Goal: Task Accomplishment & Management: Manage account settings

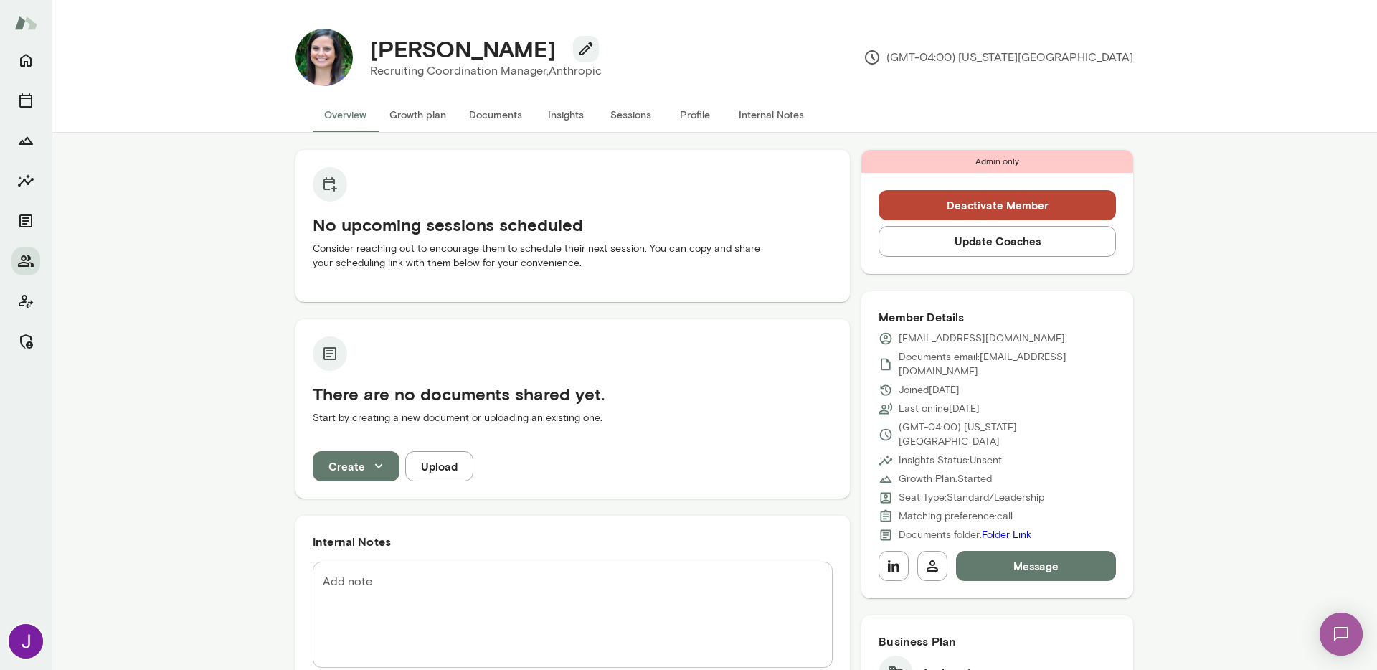
click at [1006, 245] on button "Update Coaches" at bounding box center [997, 241] width 237 height 30
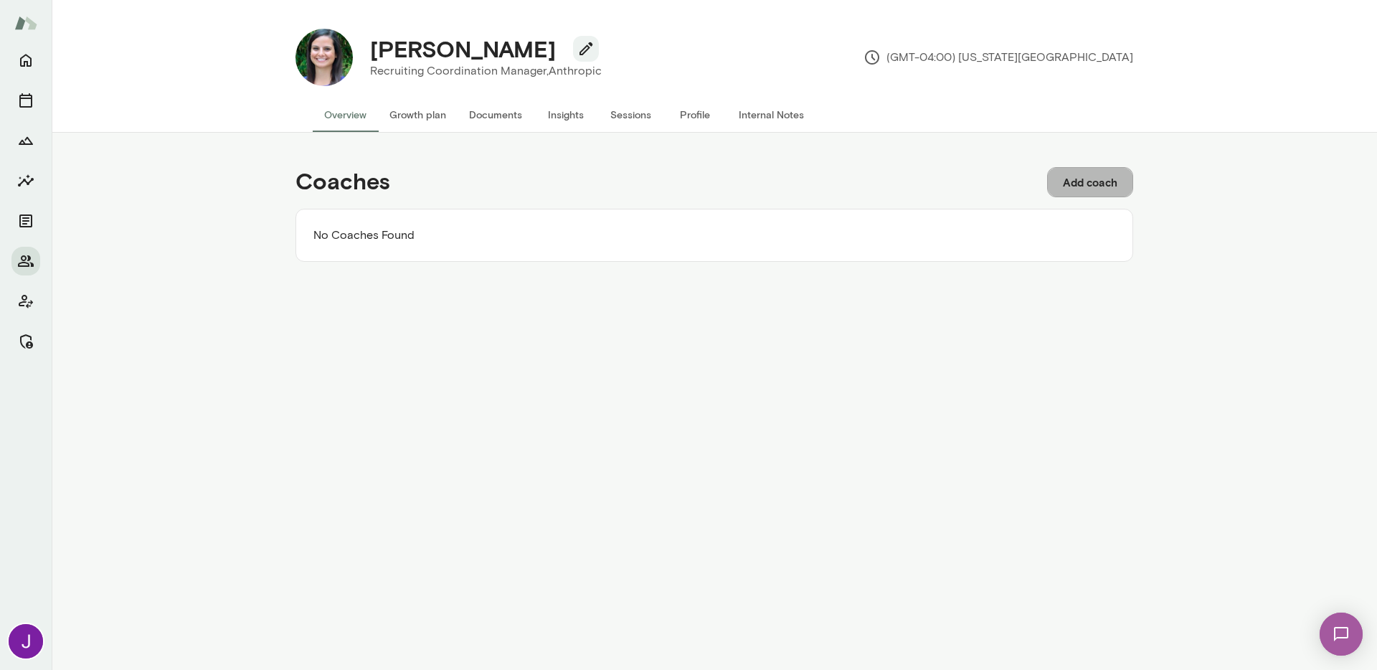
click at [1083, 176] on button "Add coach" at bounding box center [1090, 182] width 86 height 30
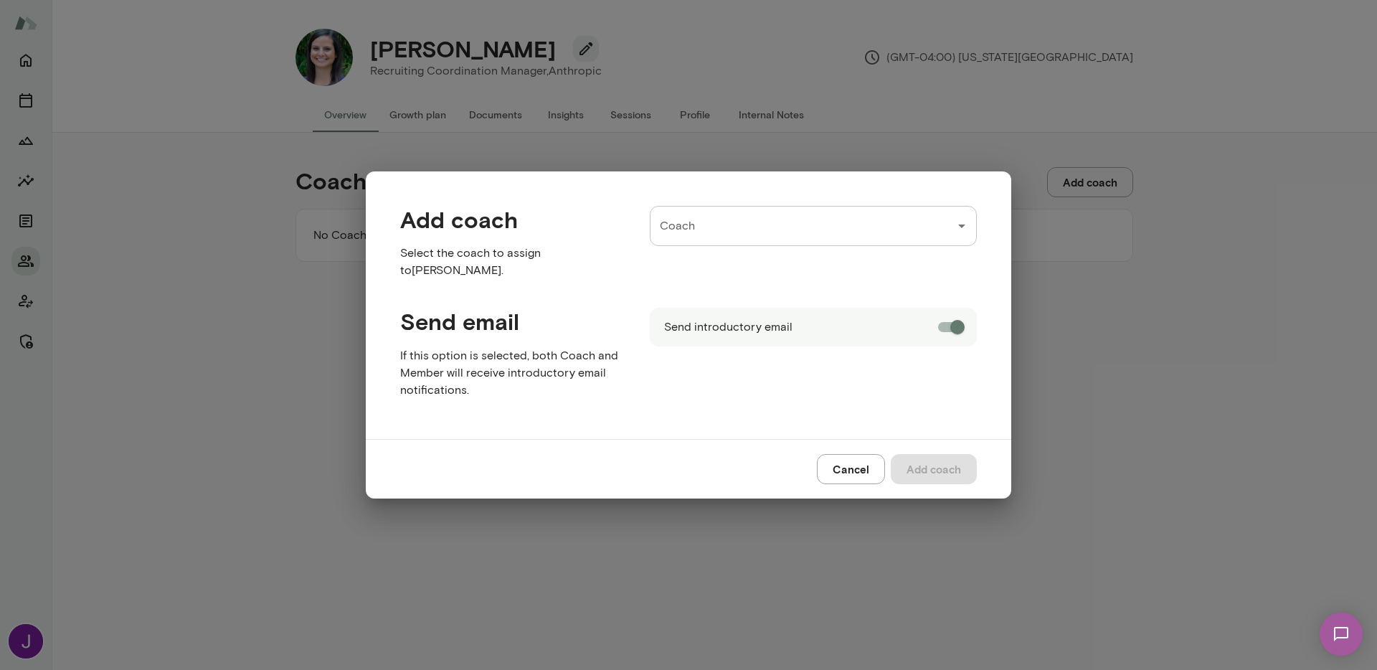
click at [749, 218] on input "Coach" at bounding box center [802, 225] width 293 height 27
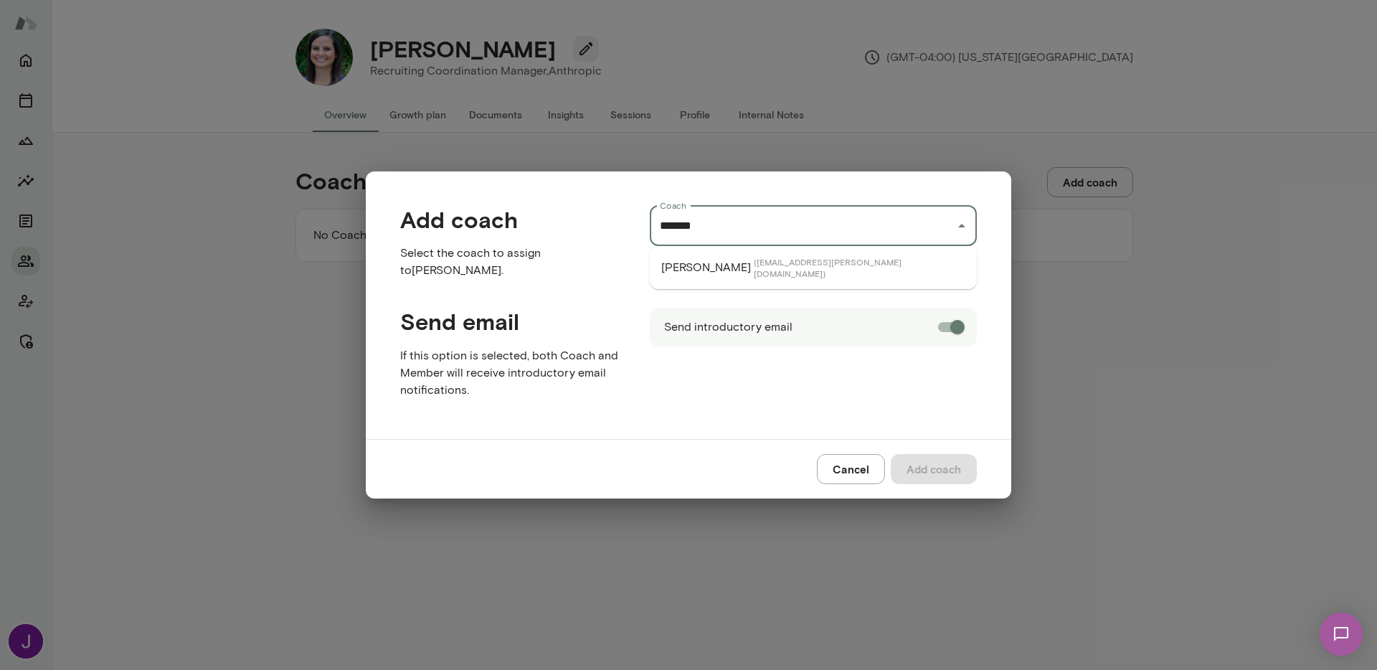
click at [728, 265] on p "Katrina Bilella" at bounding box center [706, 267] width 90 height 17
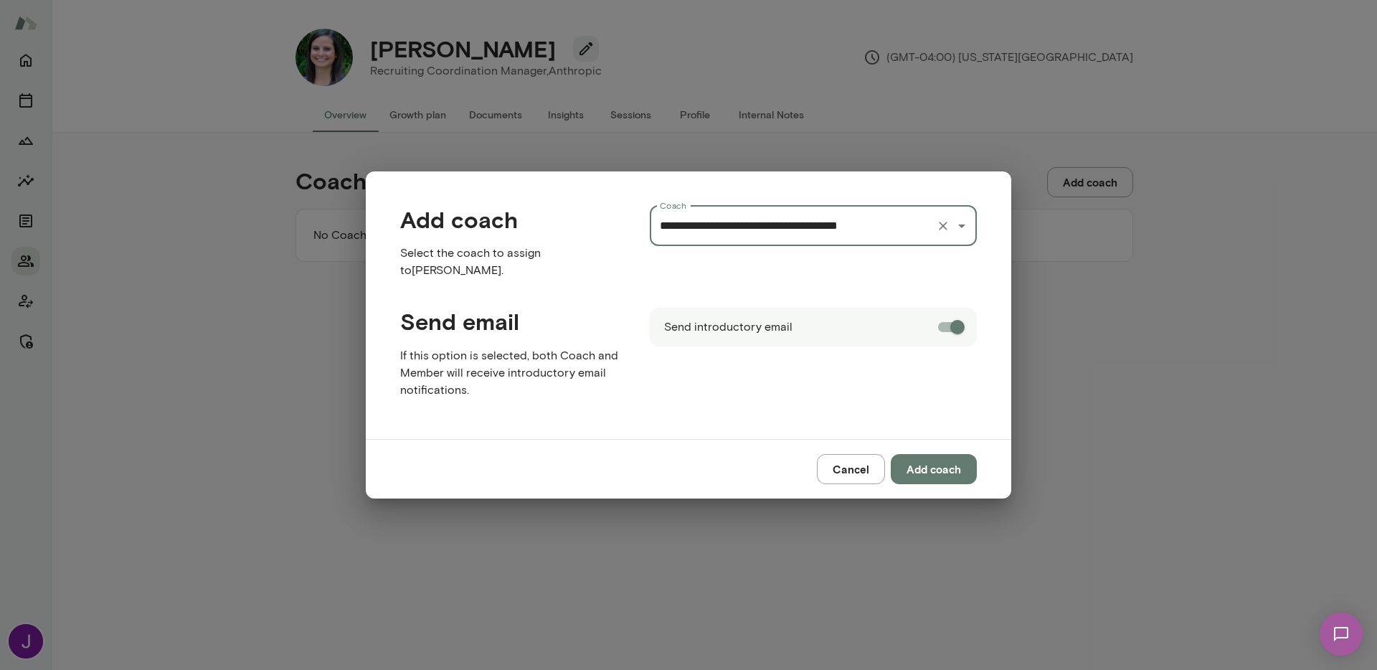
type input "**********"
click at [938, 477] on button "Add coach" at bounding box center [934, 469] width 86 height 30
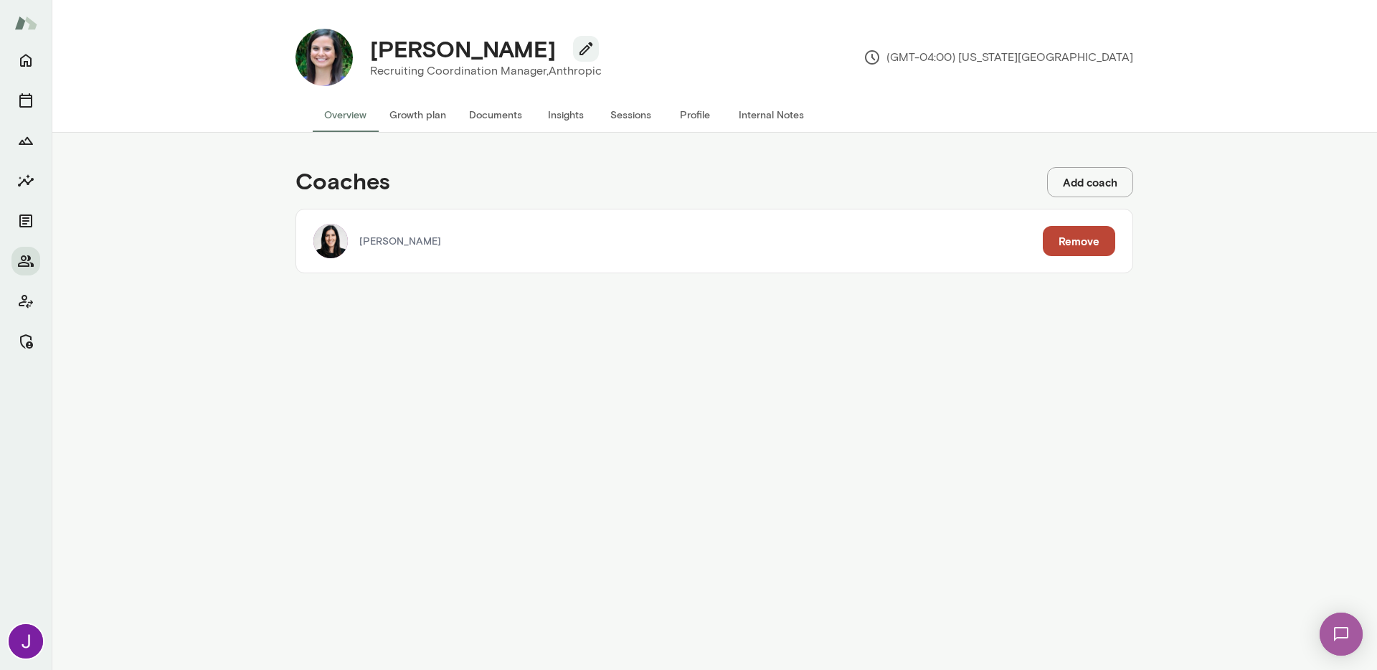
click at [1097, 180] on button "Add coach" at bounding box center [1090, 182] width 86 height 30
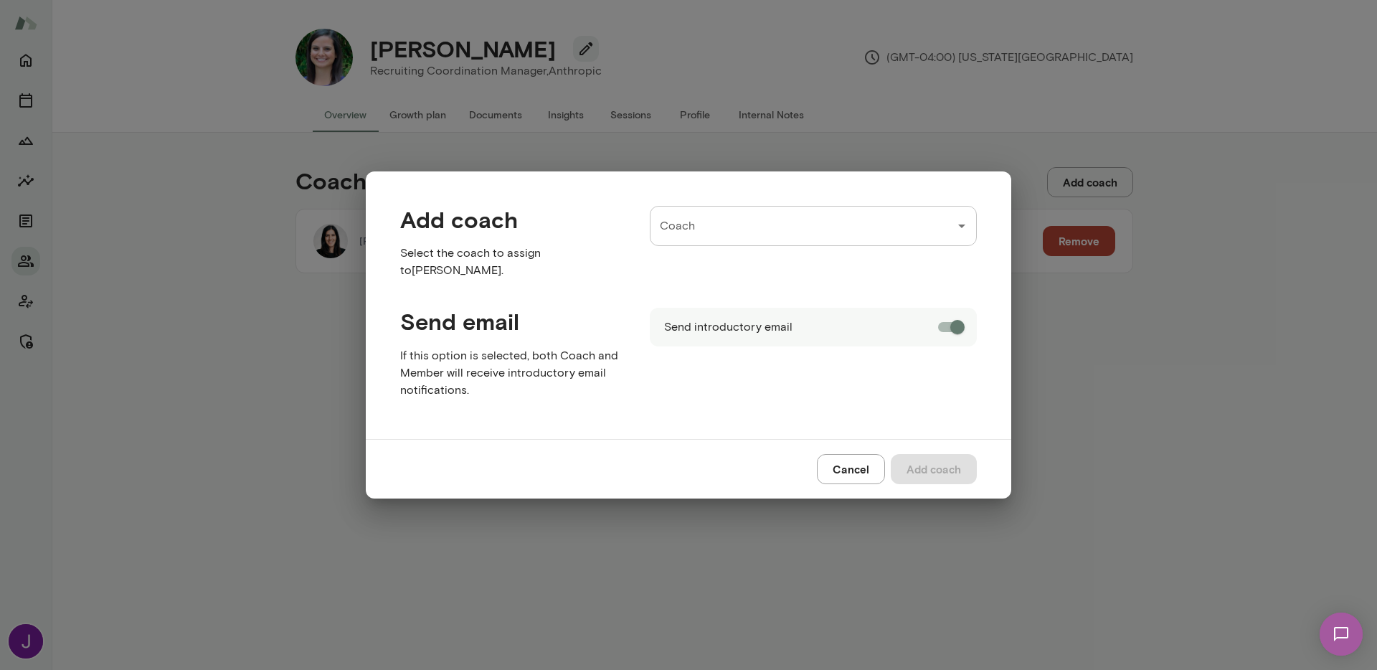
click at [916, 221] on input "Coach" at bounding box center [802, 225] width 293 height 27
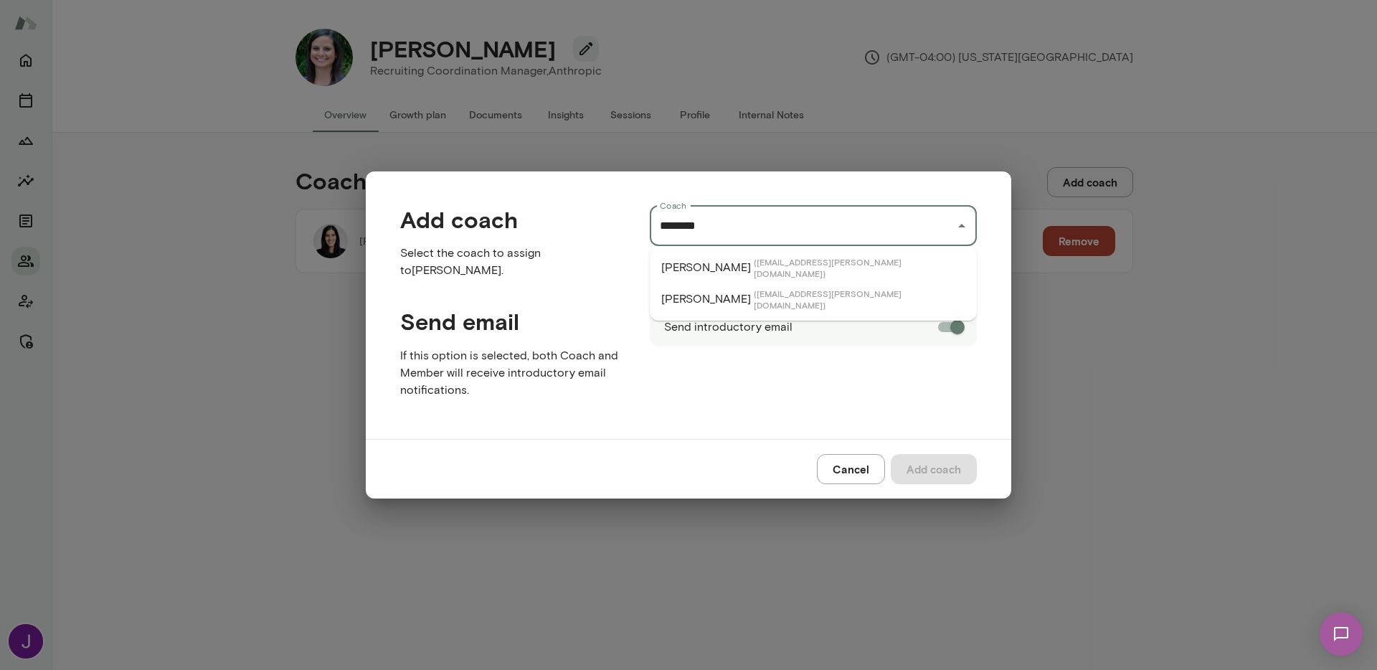
click at [868, 264] on li "Michelle Doan ( michelledoan@mento.co )" at bounding box center [813, 268] width 327 height 32
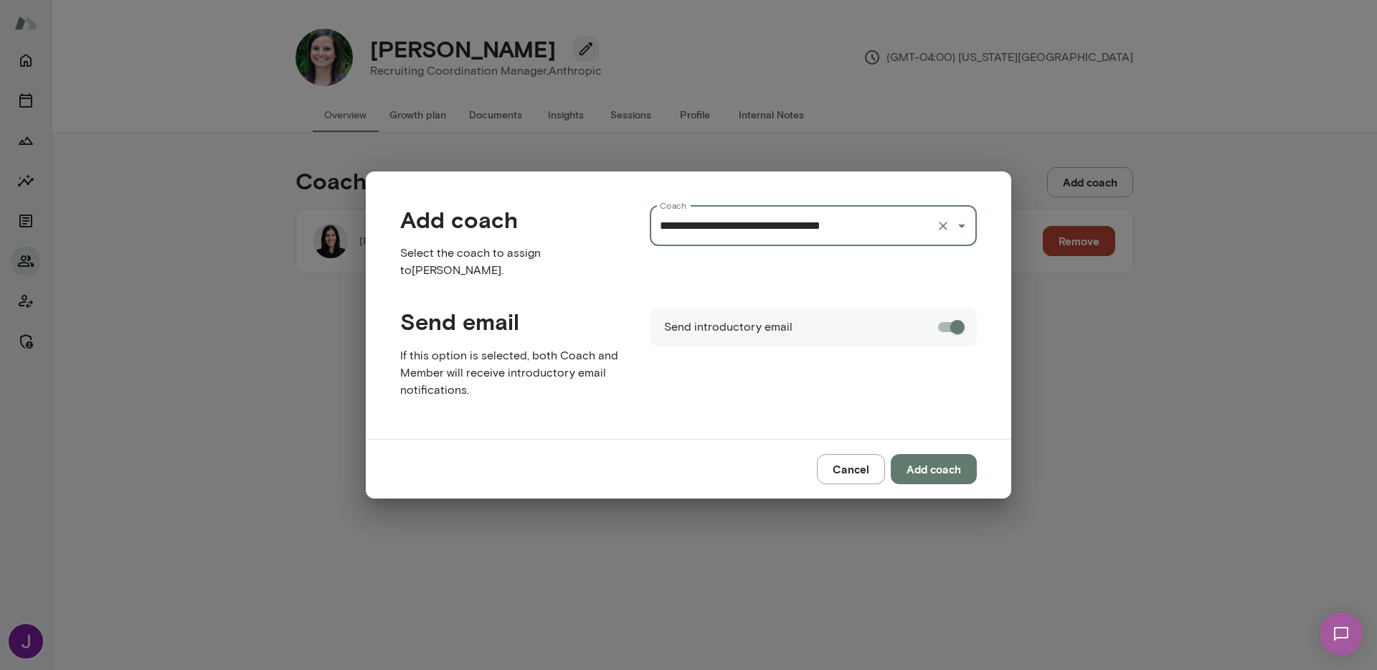
type input "**********"
click at [932, 466] on button "Add coach" at bounding box center [934, 469] width 86 height 30
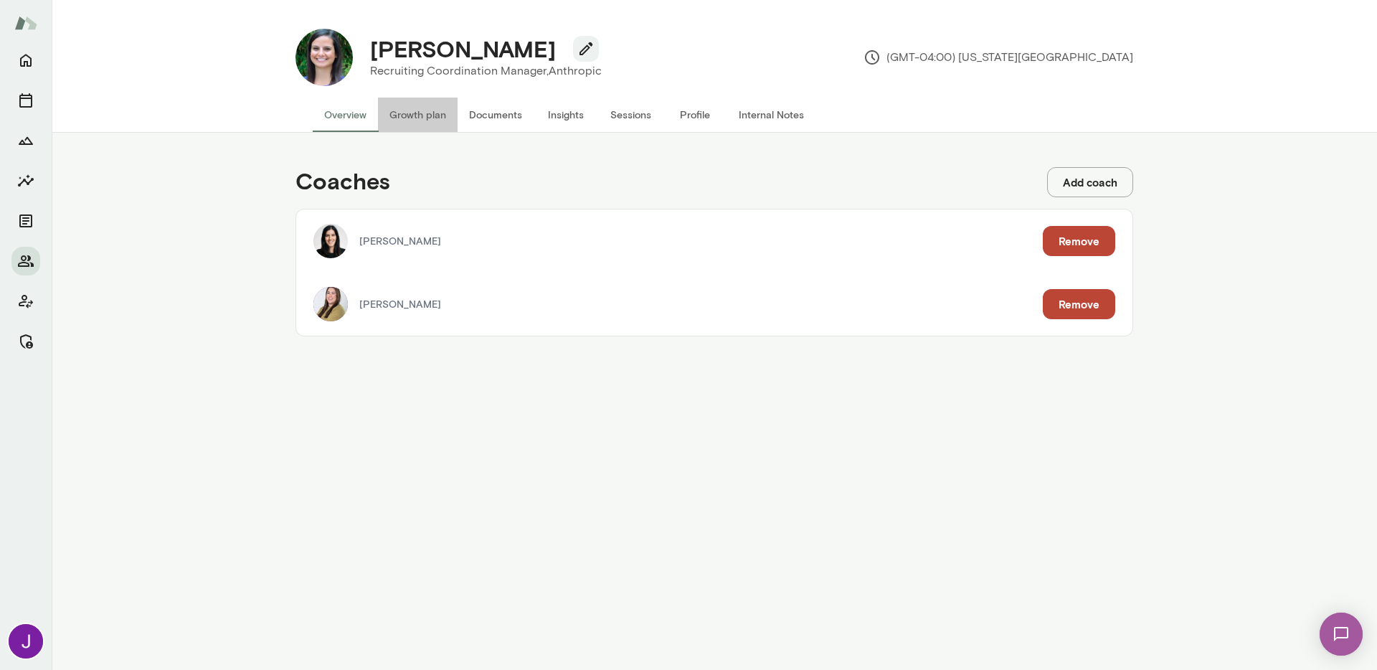
drag, startPoint x: 417, startPoint y: 104, endPoint x: 337, endPoint y: 118, distance: 81.6
click at [417, 104] on button "Growth plan" at bounding box center [418, 115] width 80 height 34
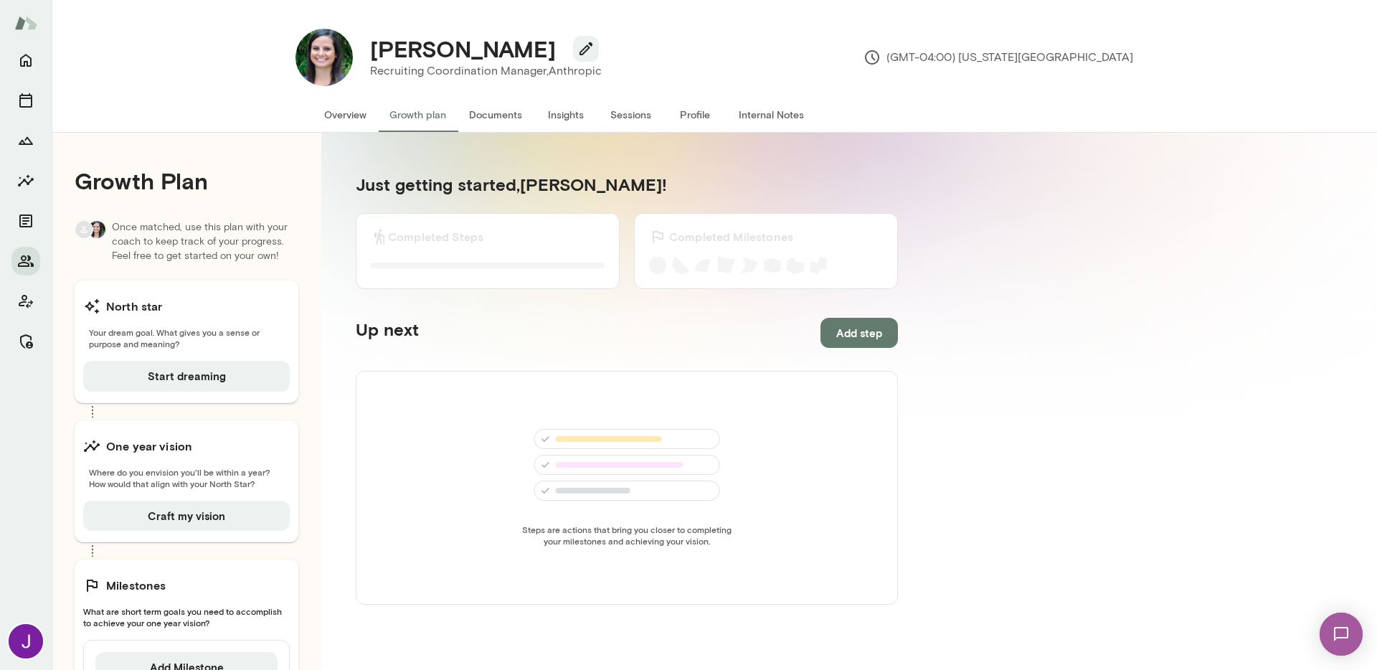
click at [337, 118] on button "Overview" at bounding box center [345, 115] width 65 height 34
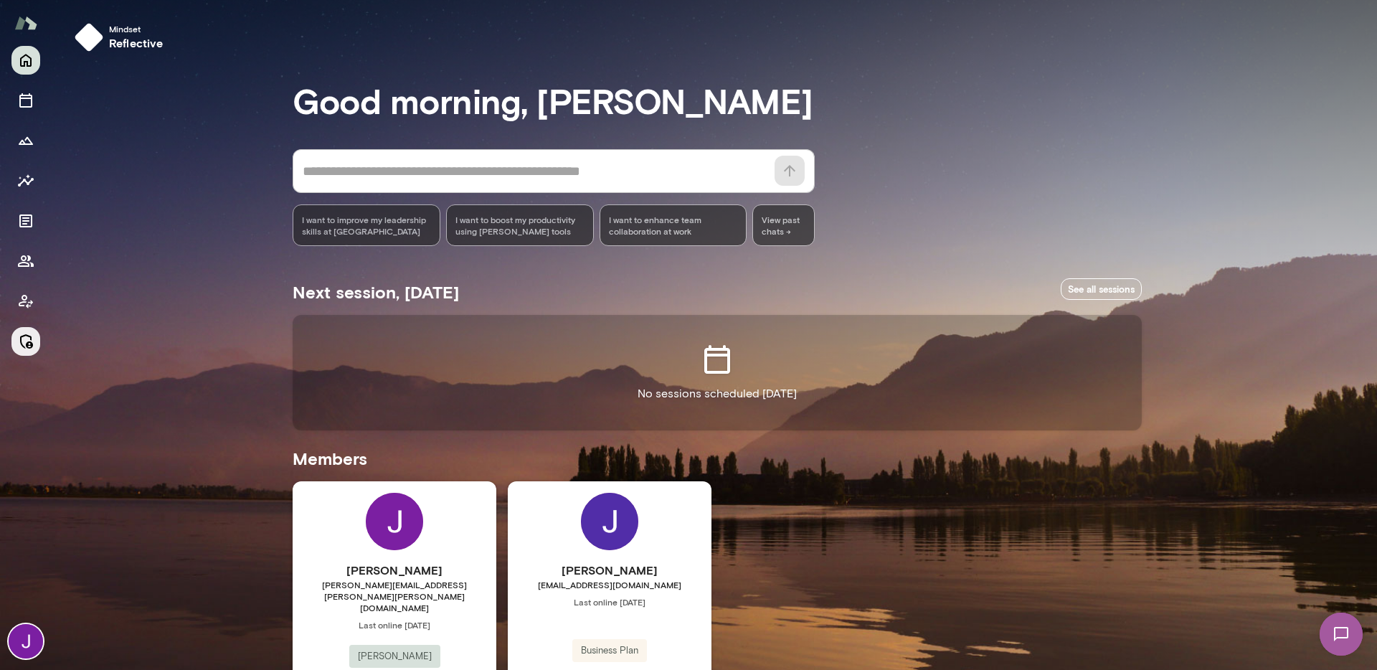
drag, startPoint x: 35, startPoint y: 341, endPoint x: 25, endPoint y: 343, distance: 10.3
click at [33, 341] on button "Manage" at bounding box center [25, 341] width 29 height 29
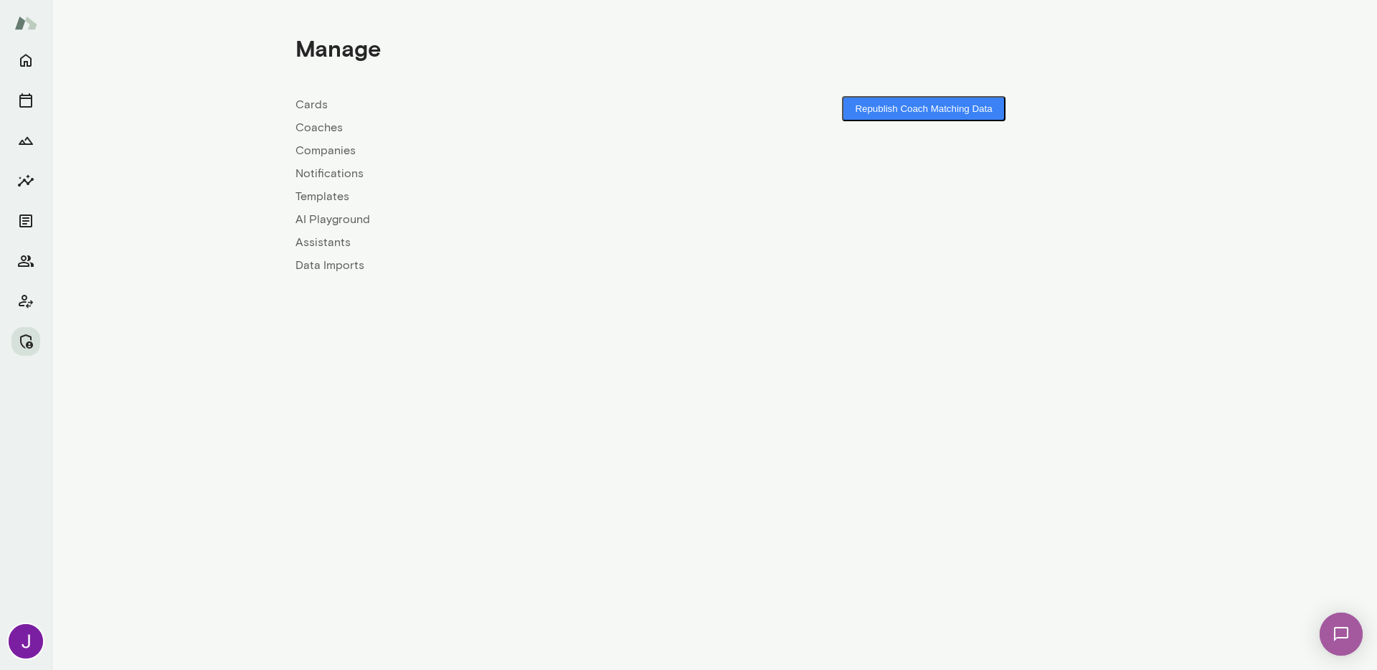
click at [326, 126] on link "Coaches" at bounding box center [504, 127] width 419 height 17
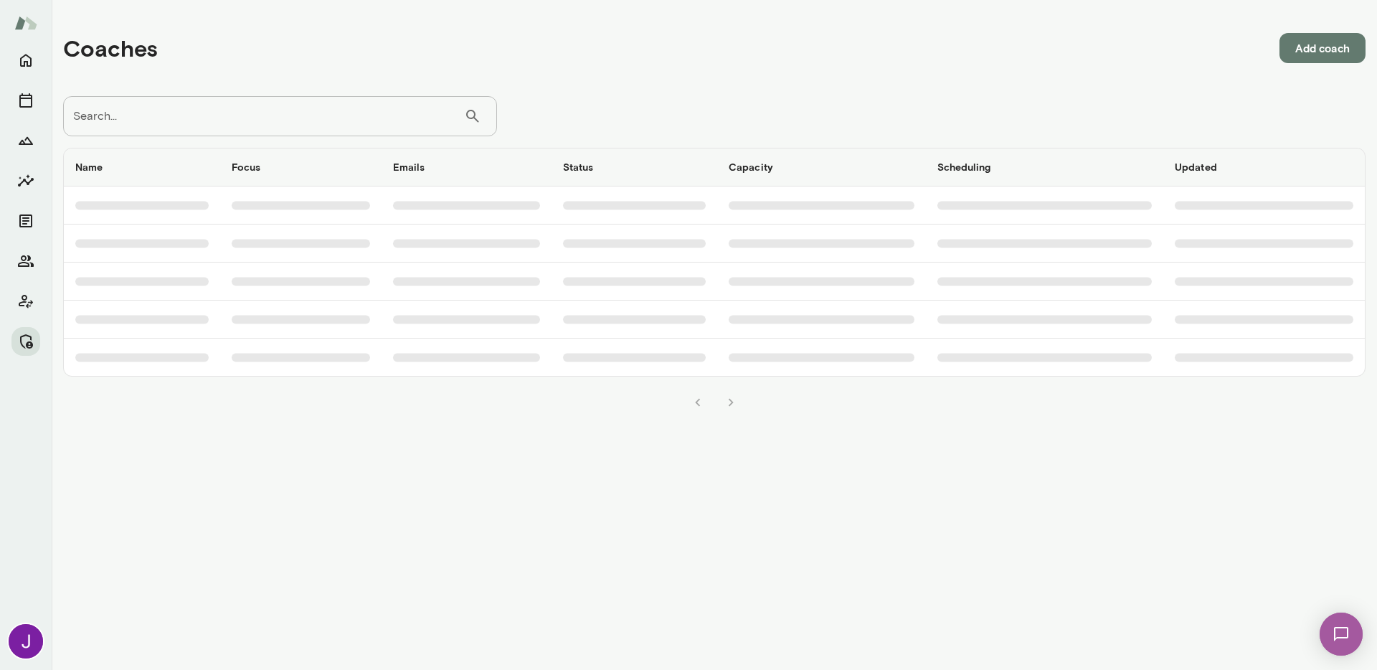
click at [329, 112] on input "Search..." at bounding box center [263, 116] width 401 height 40
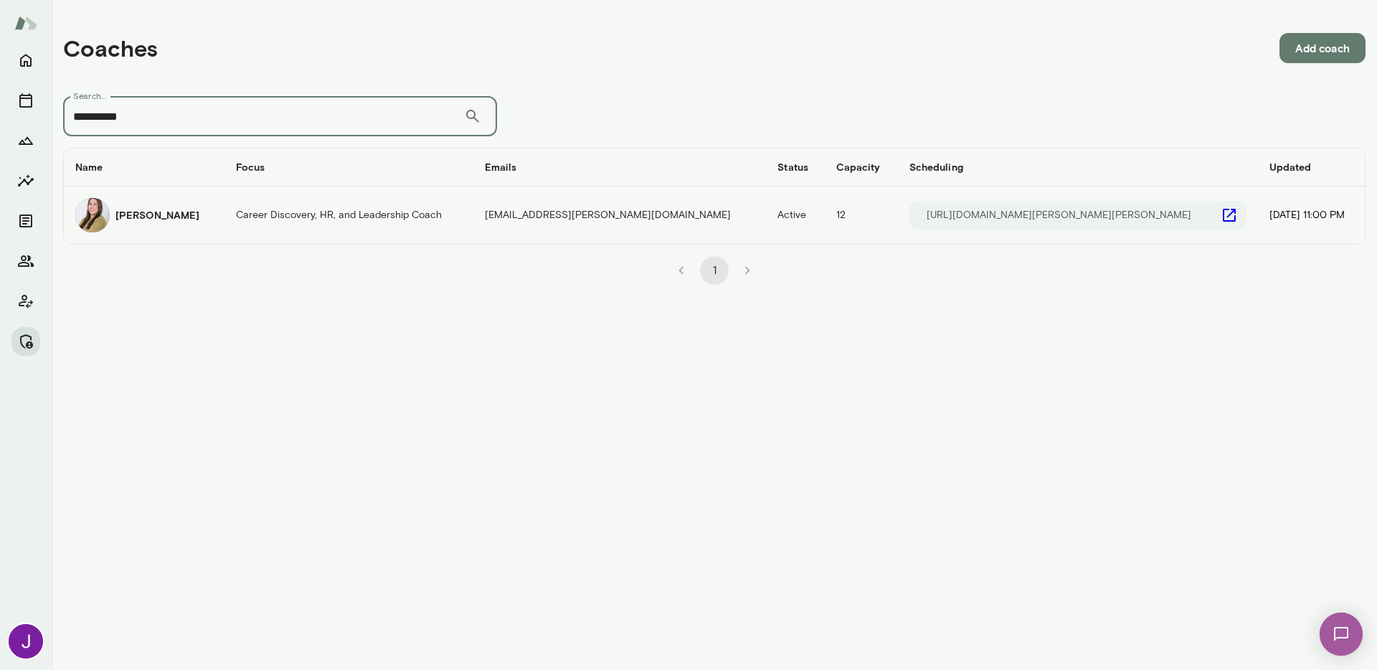
type input "**********"
click at [280, 219] on td "Career Discovery, HR, and Leadership Coach" at bounding box center [348, 214] width 249 height 57
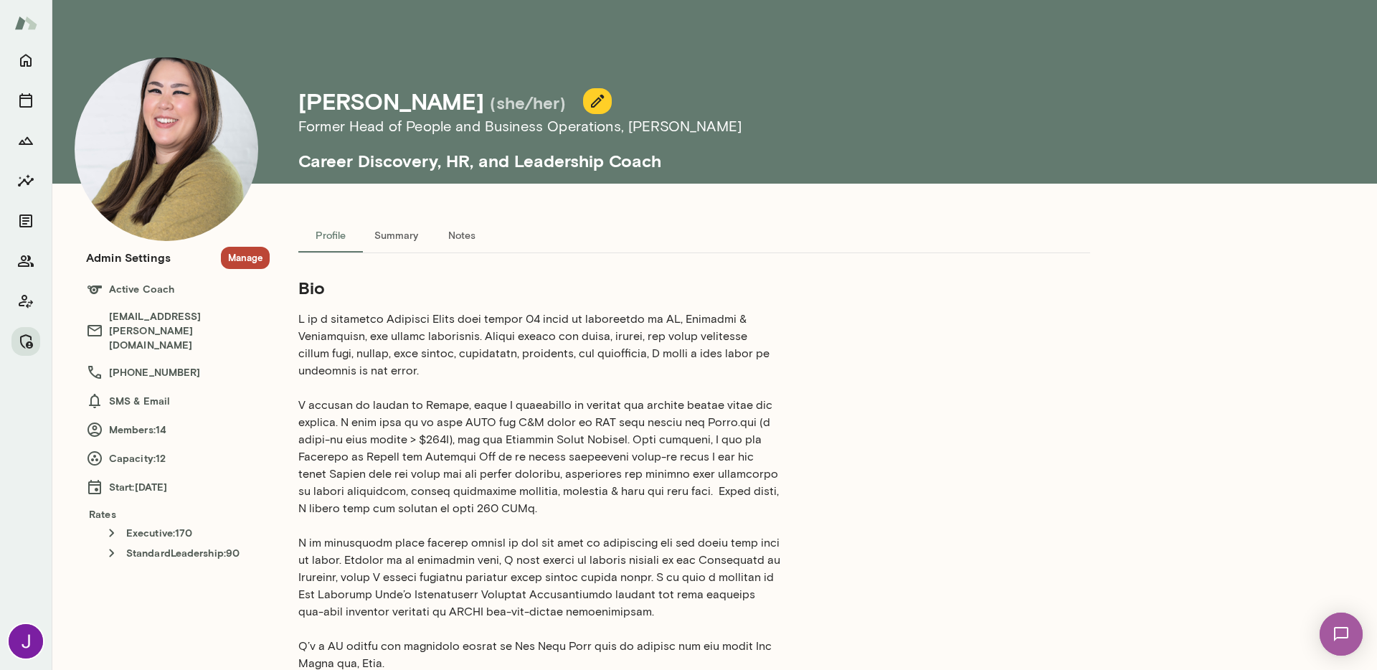
click at [255, 255] on button "Manage" at bounding box center [245, 258] width 49 height 22
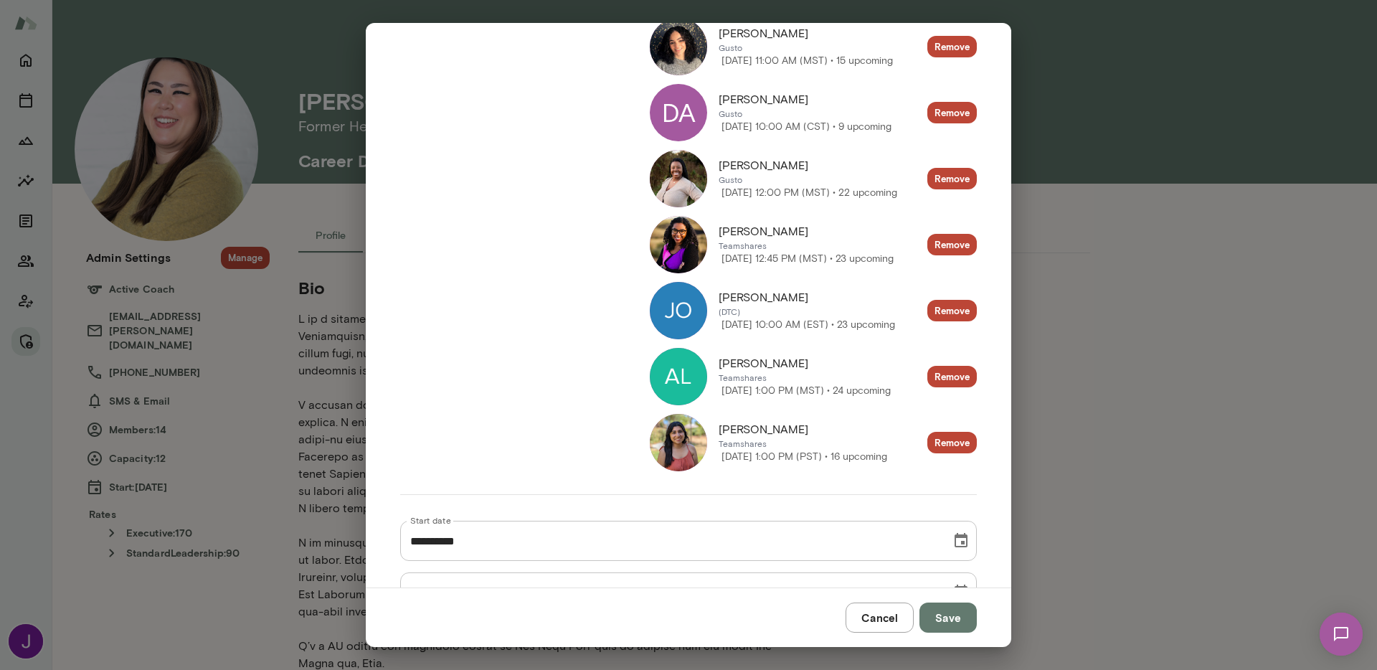
scroll to position [698, 0]
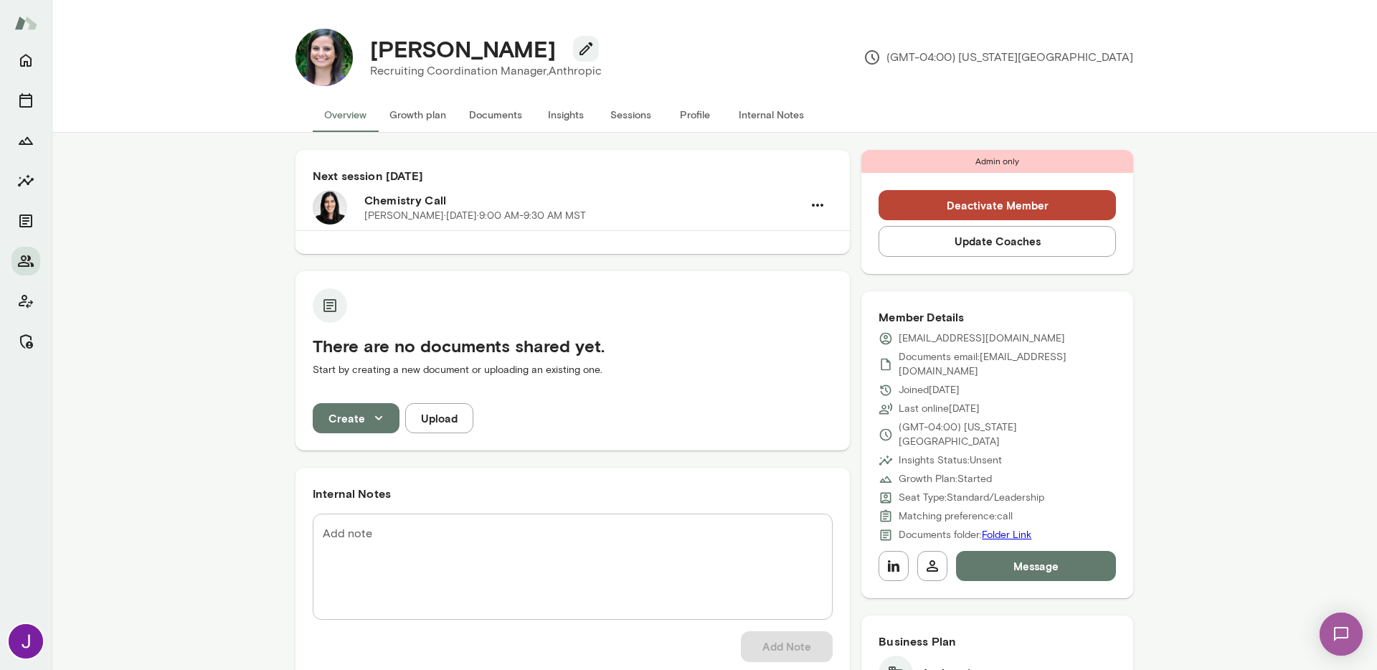
click at [624, 121] on button "Sessions" at bounding box center [630, 115] width 65 height 34
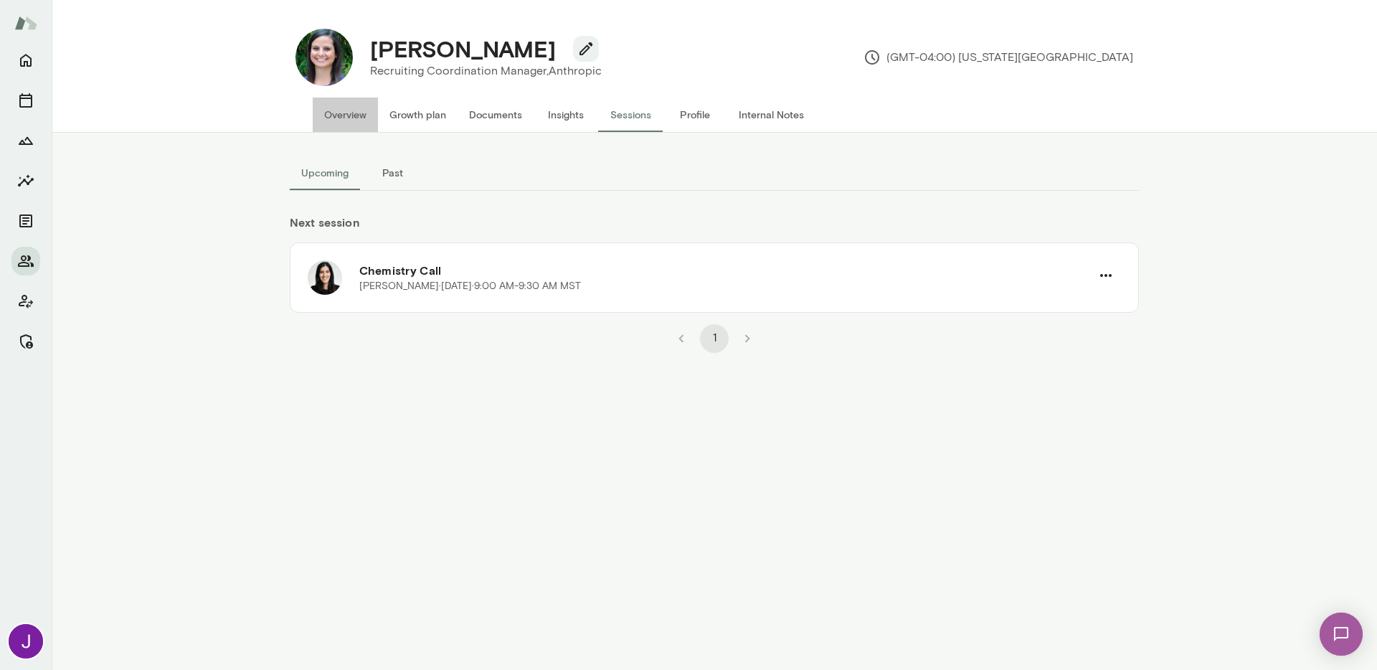
click at [322, 105] on button "Overview" at bounding box center [345, 115] width 65 height 34
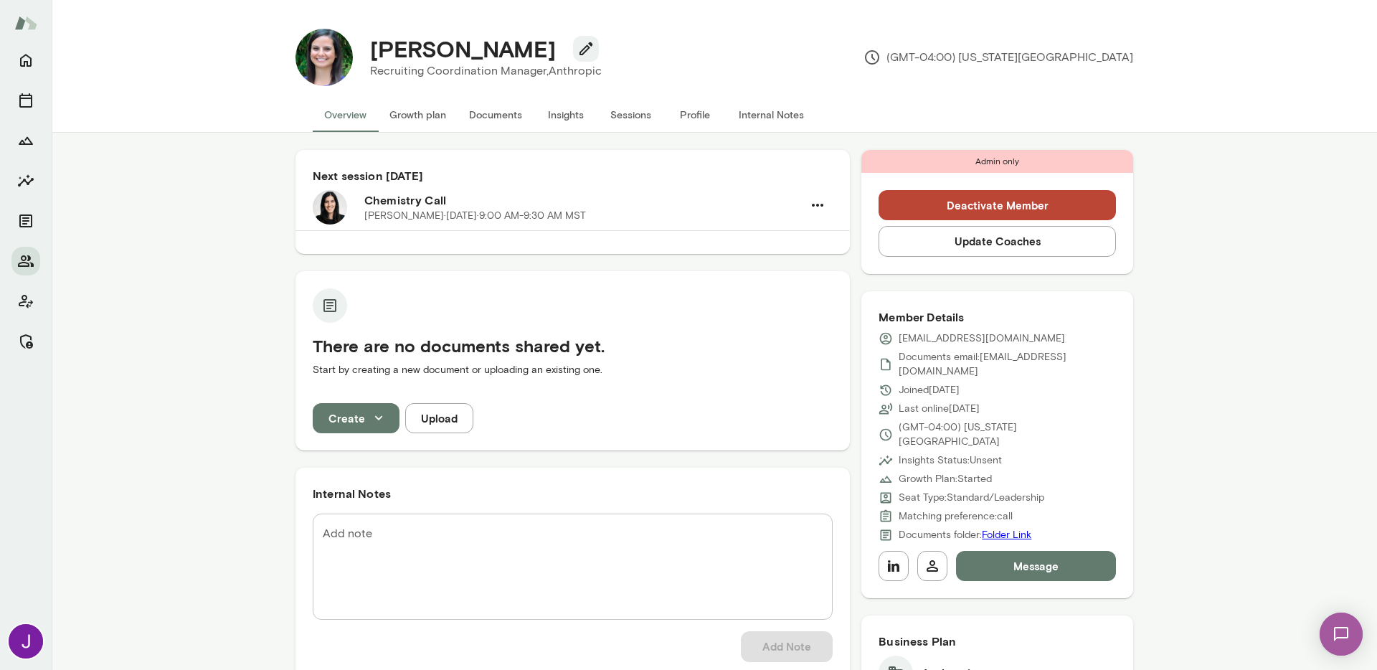
click at [1243, 491] on div "Next session in 5 days Chemistry Call Katrina Bilella · Mon, Oct 13 · 9:00 AM-9…" at bounding box center [714, 611] width 1325 height 957
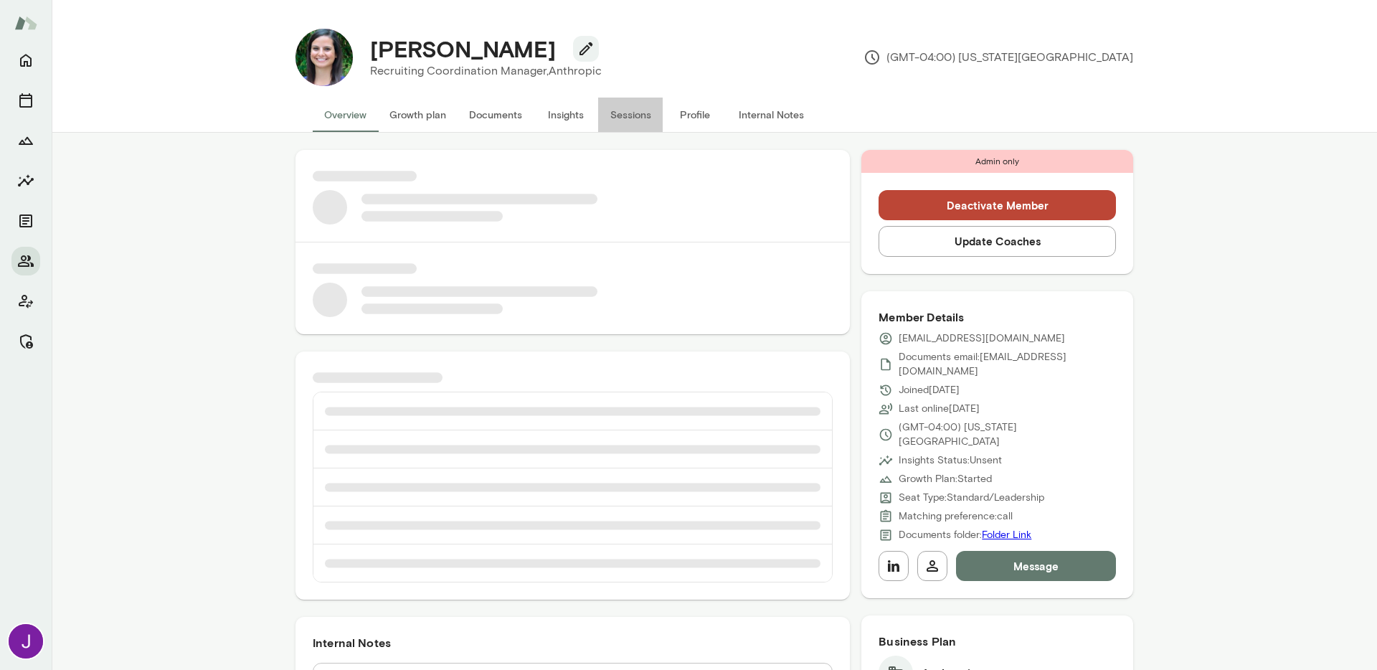
click at [605, 118] on button "Sessions" at bounding box center [630, 115] width 65 height 34
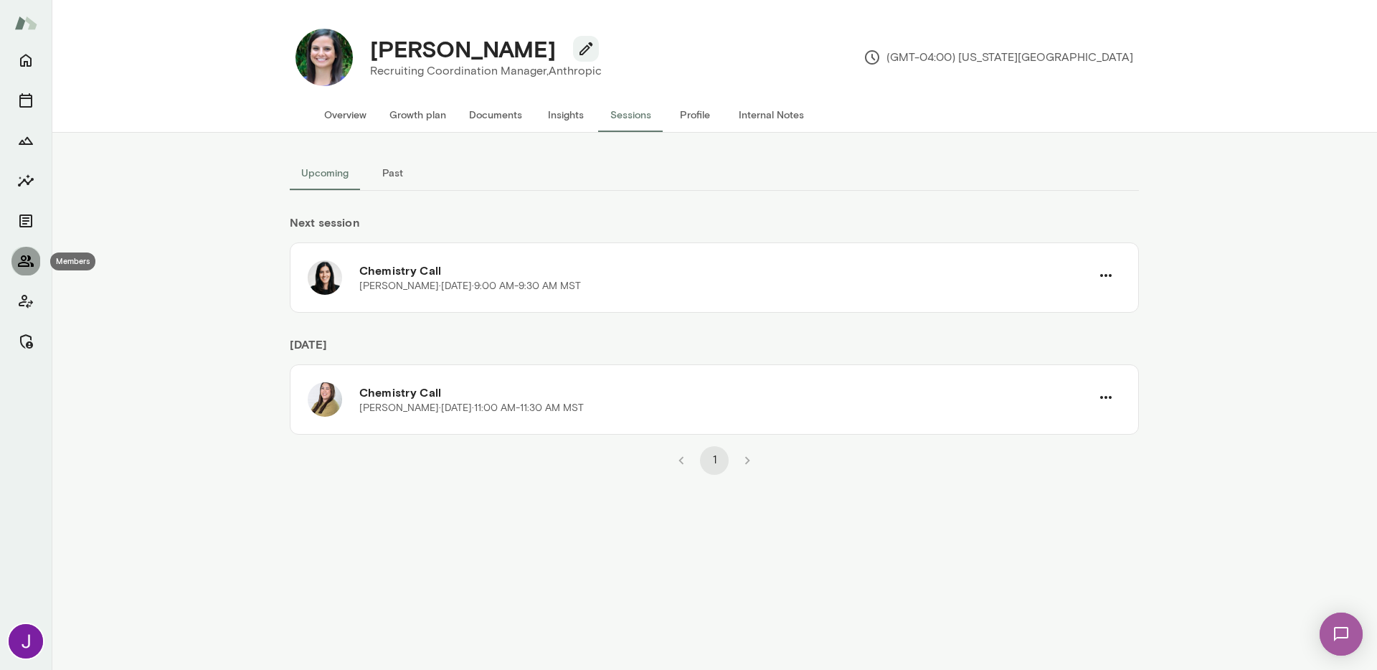
click at [29, 266] on icon "Members" at bounding box center [25, 260] width 17 height 17
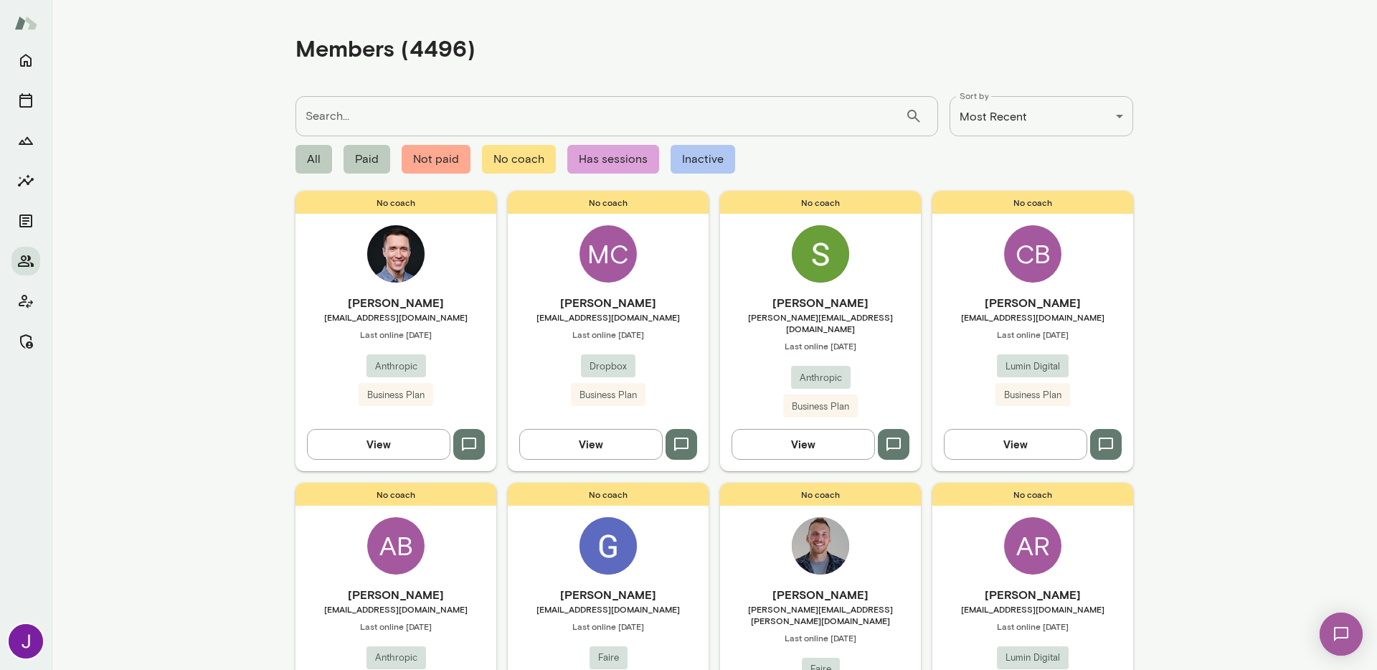
click at [424, 120] on input "Search..." at bounding box center [600, 116] width 610 height 40
type input "****"
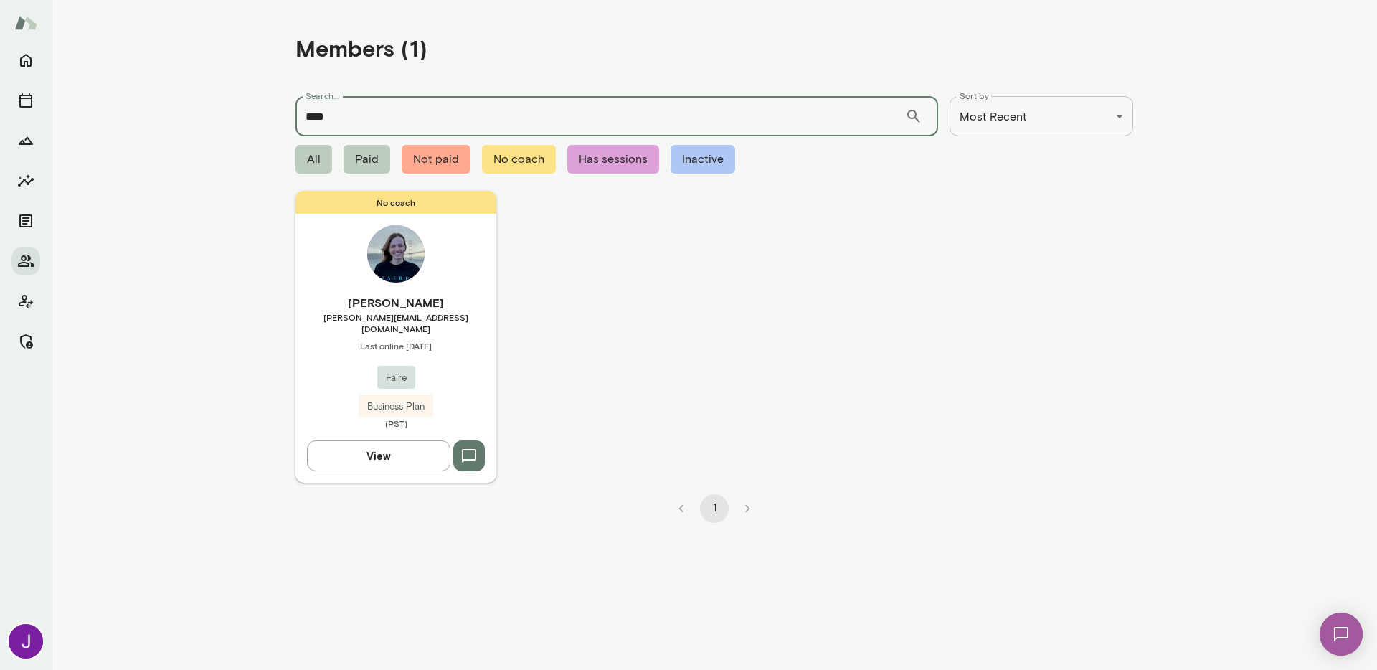
click at [458, 307] on h6 "[PERSON_NAME]" at bounding box center [395, 302] width 201 height 17
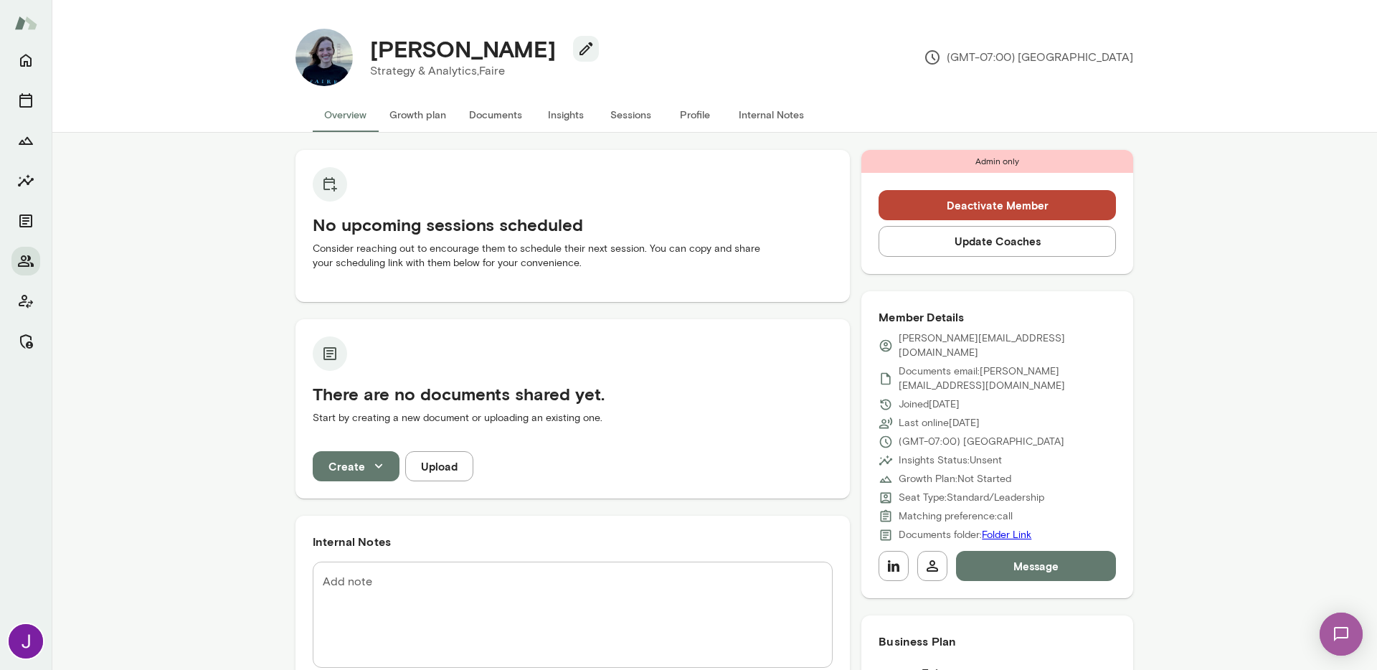
click at [984, 243] on button "Update Coaches" at bounding box center [997, 241] width 237 height 30
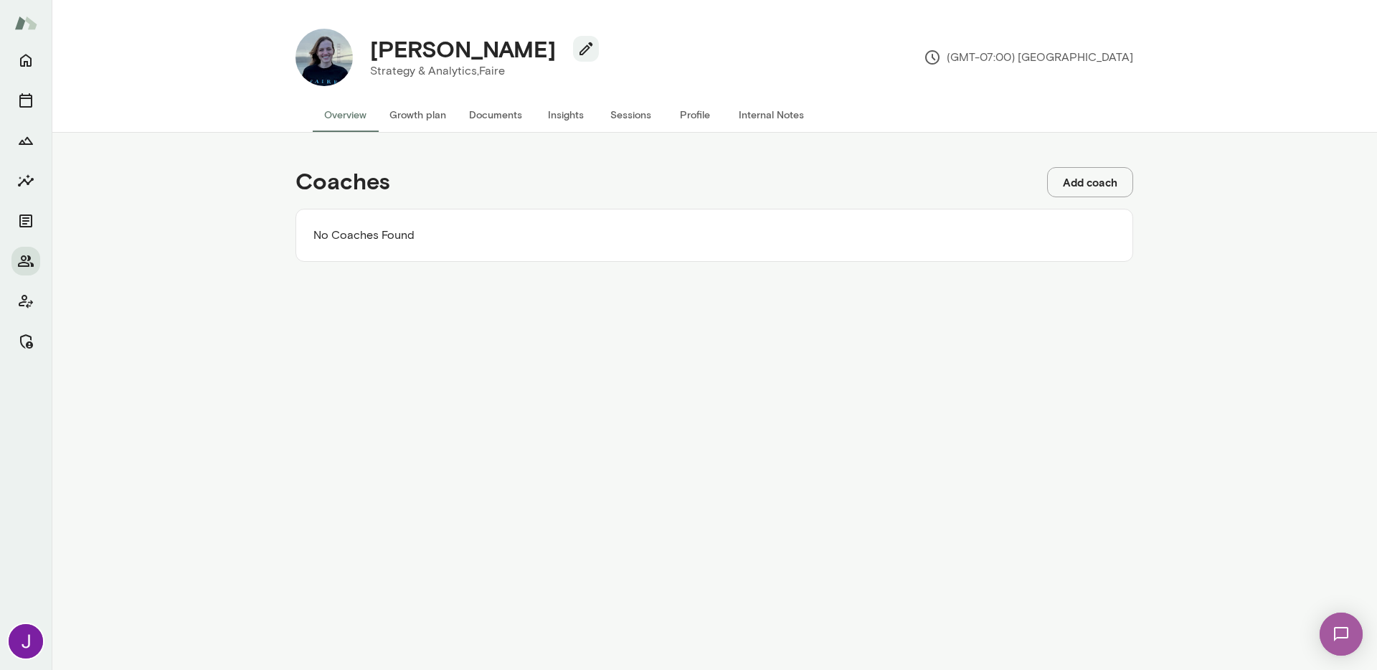
click at [1081, 182] on button "Add coach" at bounding box center [1090, 182] width 86 height 30
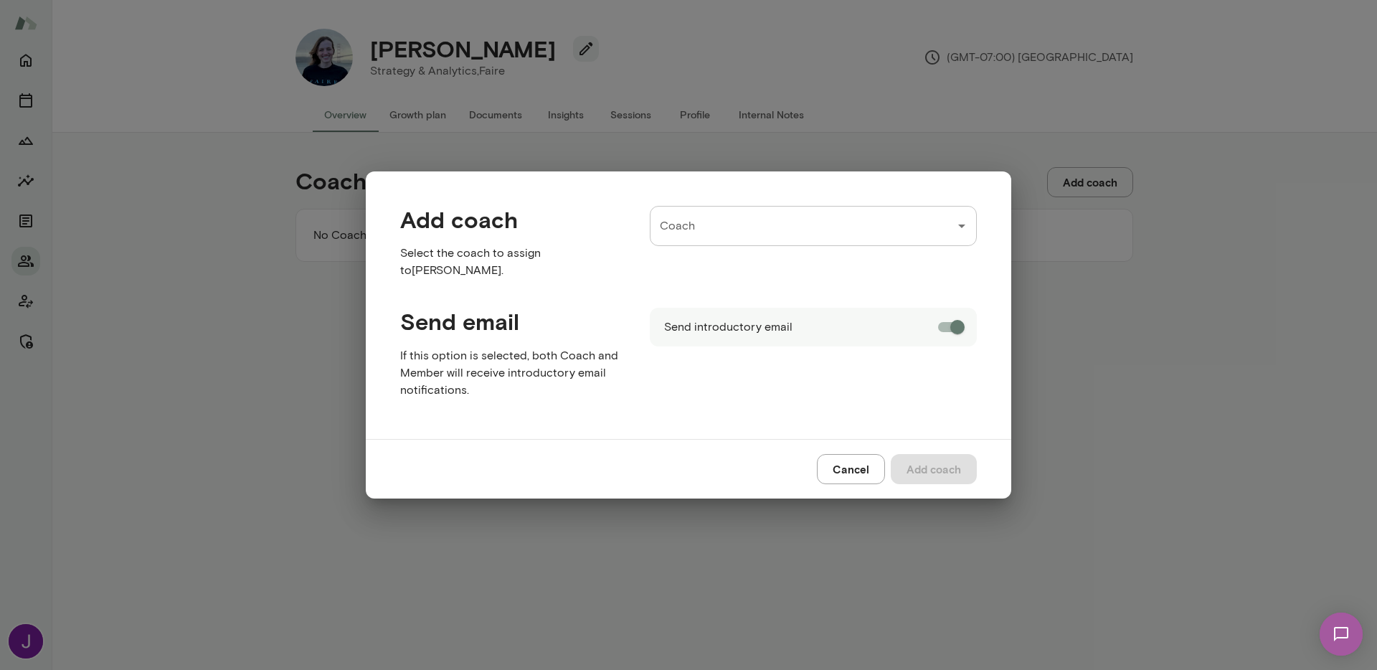
click at [827, 240] on input "Coach" at bounding box center [802, 225] width 293 height 27
click at [792, 273] on span "( safaakhairalla@mento.co )" at bounding box center [860, 276] width 212 height 23
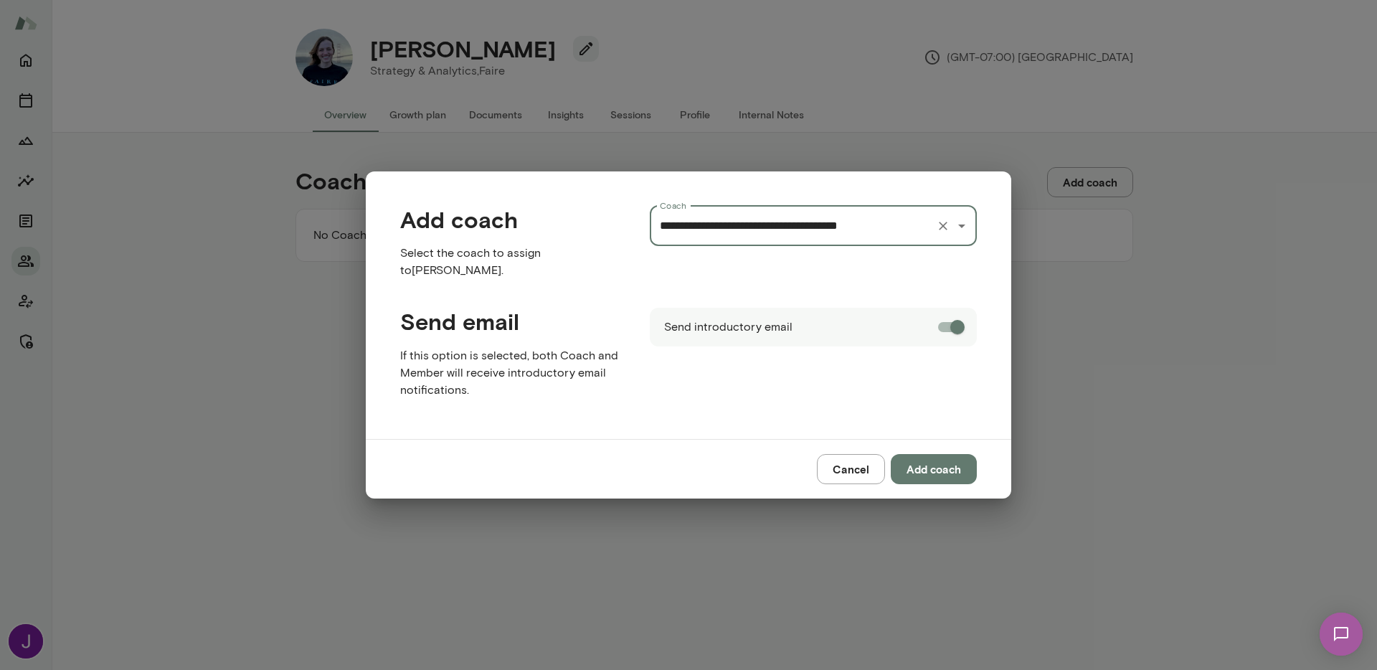
type input "**********"
click at [952, 465] on button "Add coach" at bounding box center [934, 469] width 86 height 30
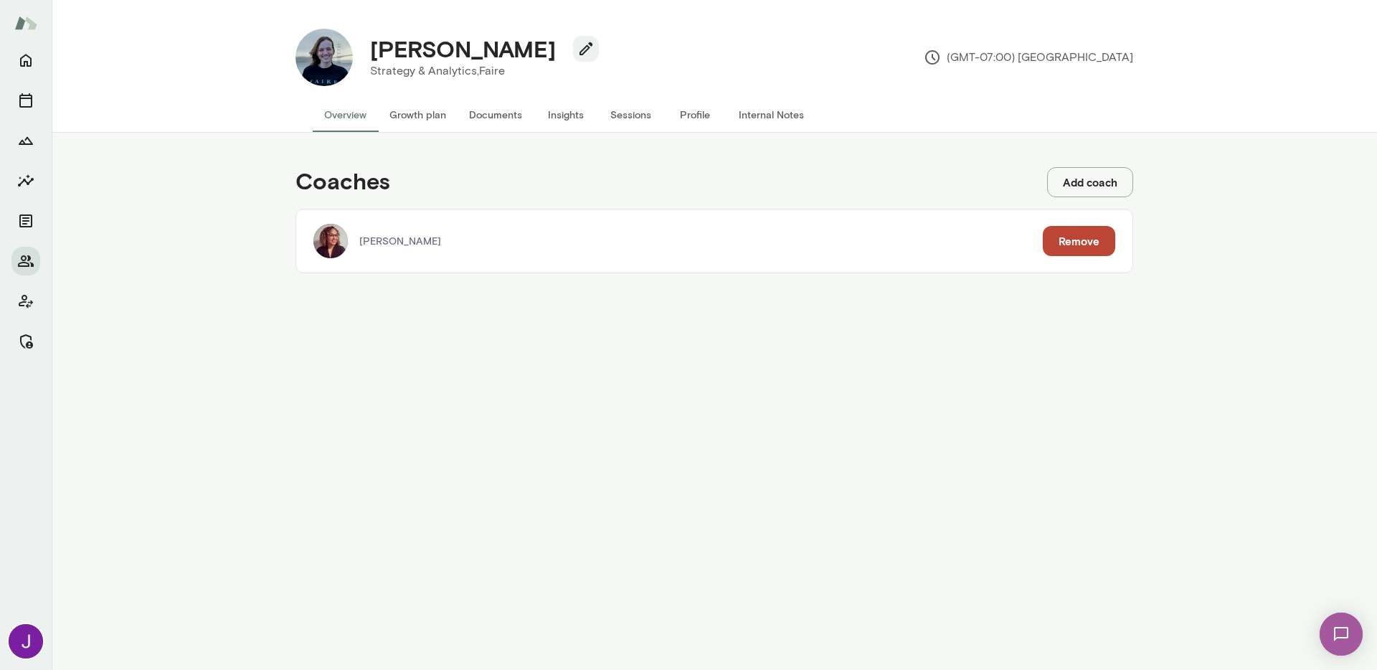
click at [1081, 182] on button "Add coach" at bounding box center [1090, 182] width 86 height 30
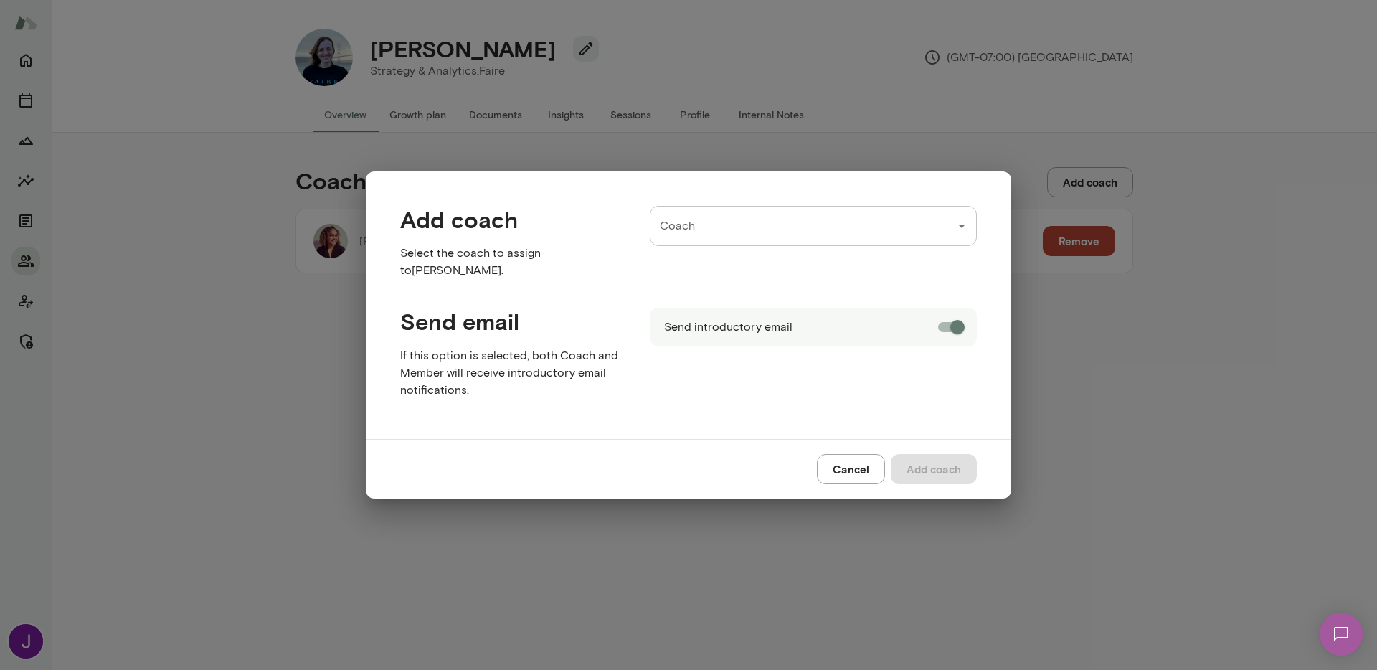
click at [752, 224] on input "Coach" at bounding box center [802, 225] width 293 height 27
click at [715, 270] on p "[PERSON_NAME]" at bounding box center [706, 275] width 90 height 17
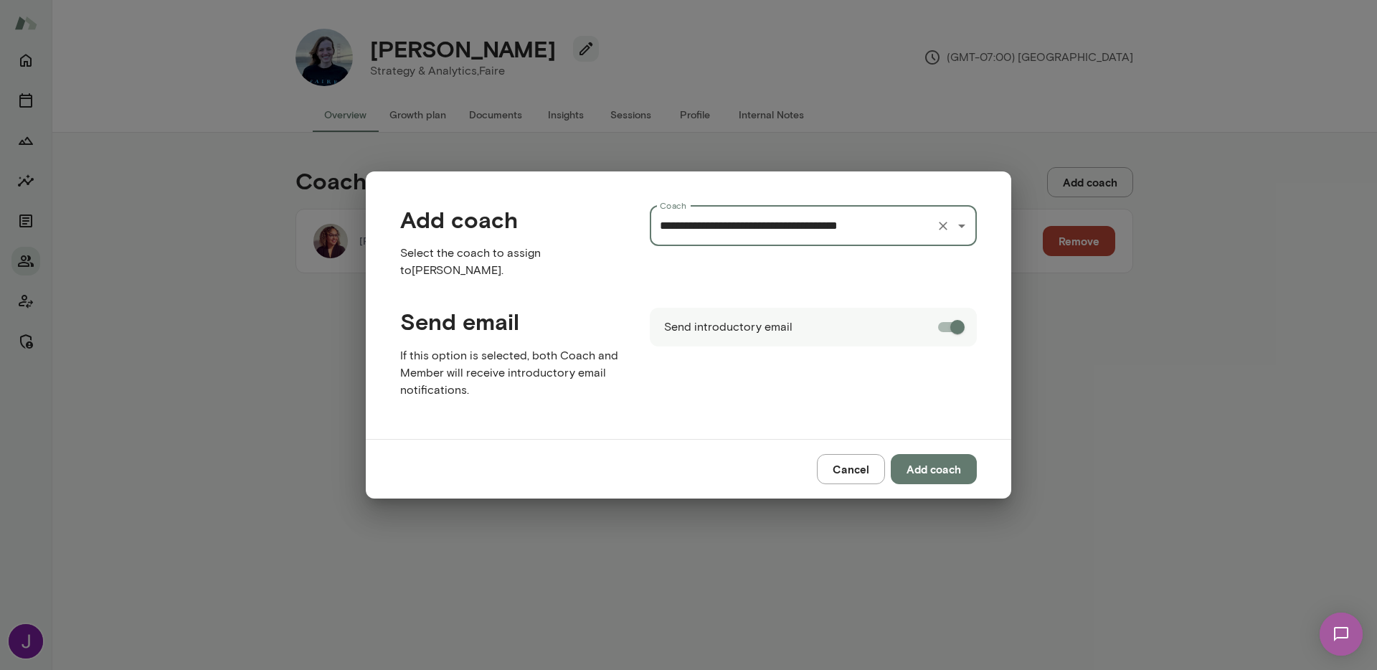
type input "**********"
click at [959, 460] on button "Add coach" at bounding box center [934, 469] width 86 height 30
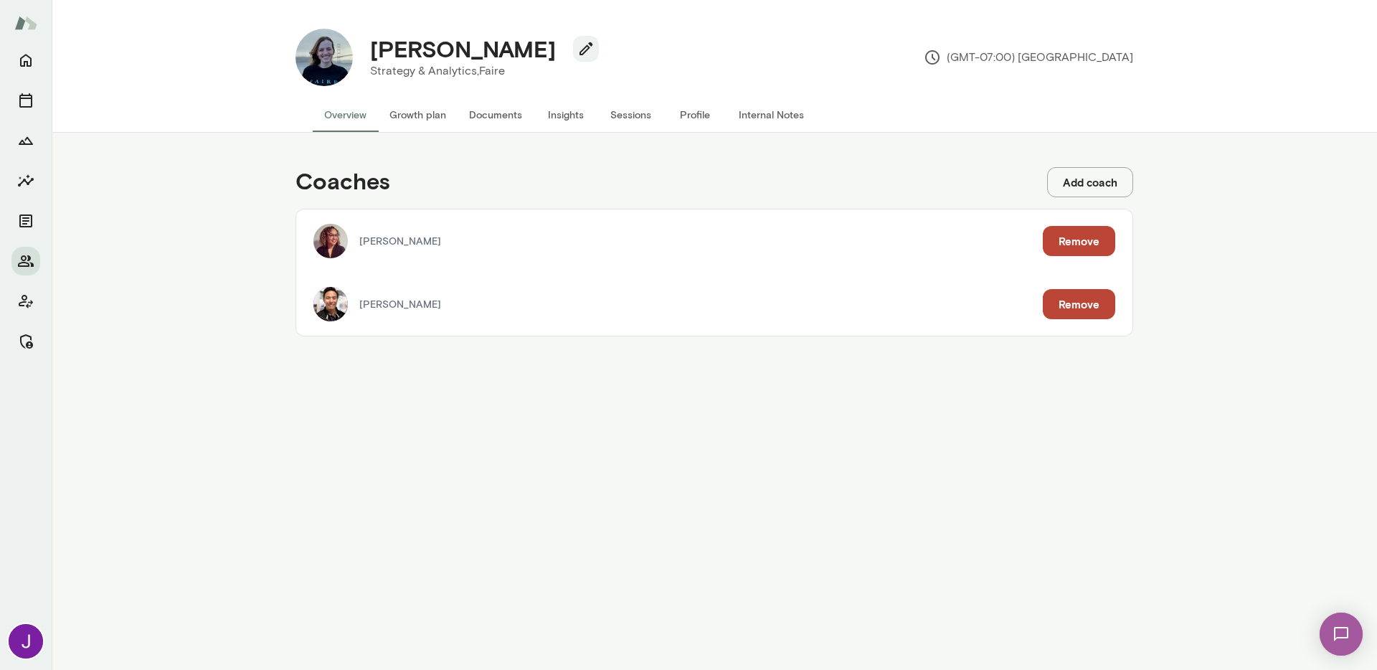
click at [412, 114] on button "Growth plan" at bounding box center [418, 115] width 80 height 34
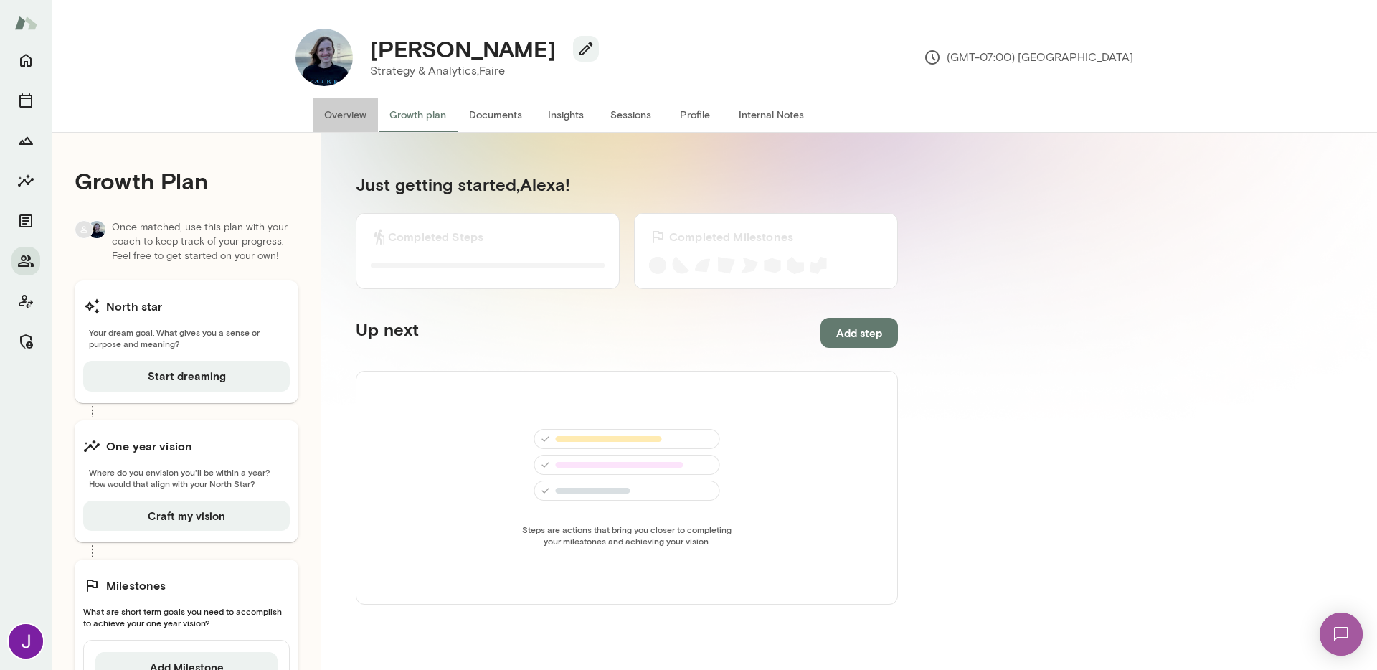
click at [341, 116] on button "Overview" at bounding box center [345, 115] width 65 height 34
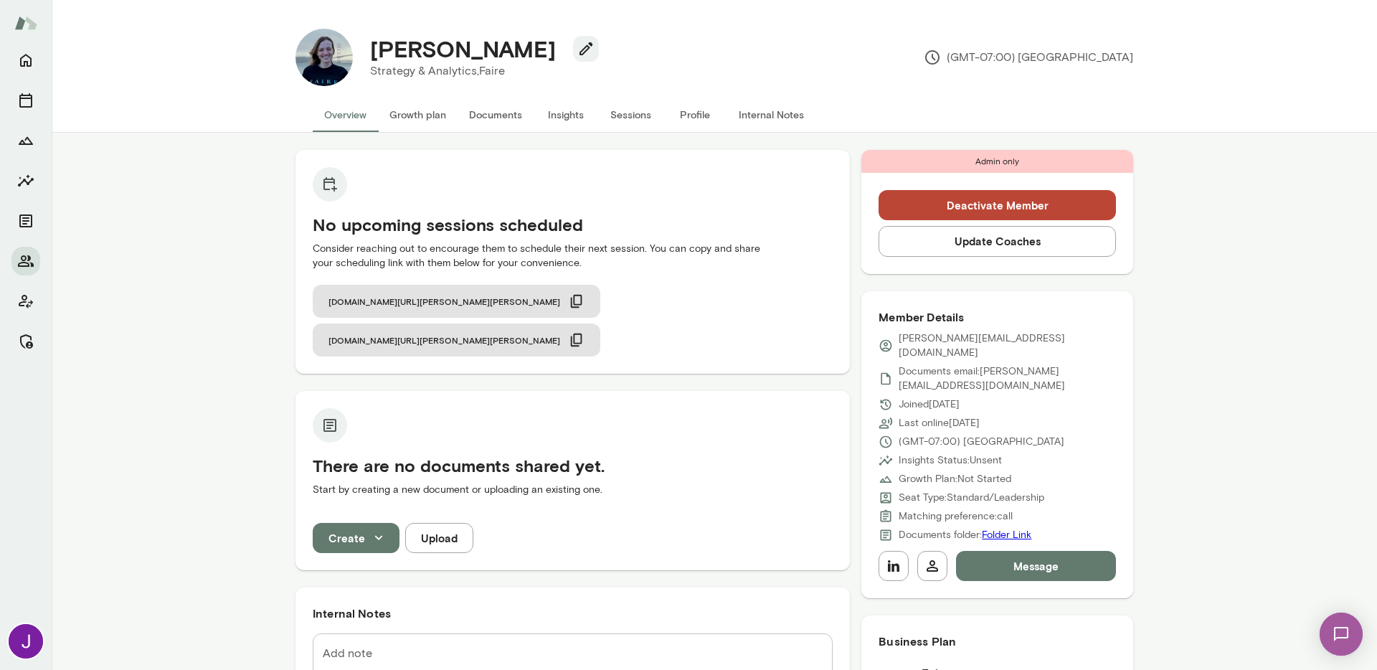
click at [226, 460] on div "No upcoming sessions scheduled Consider reaching out to encourage them to sched…" at bounding box center [714, 611] width 1325 height 957
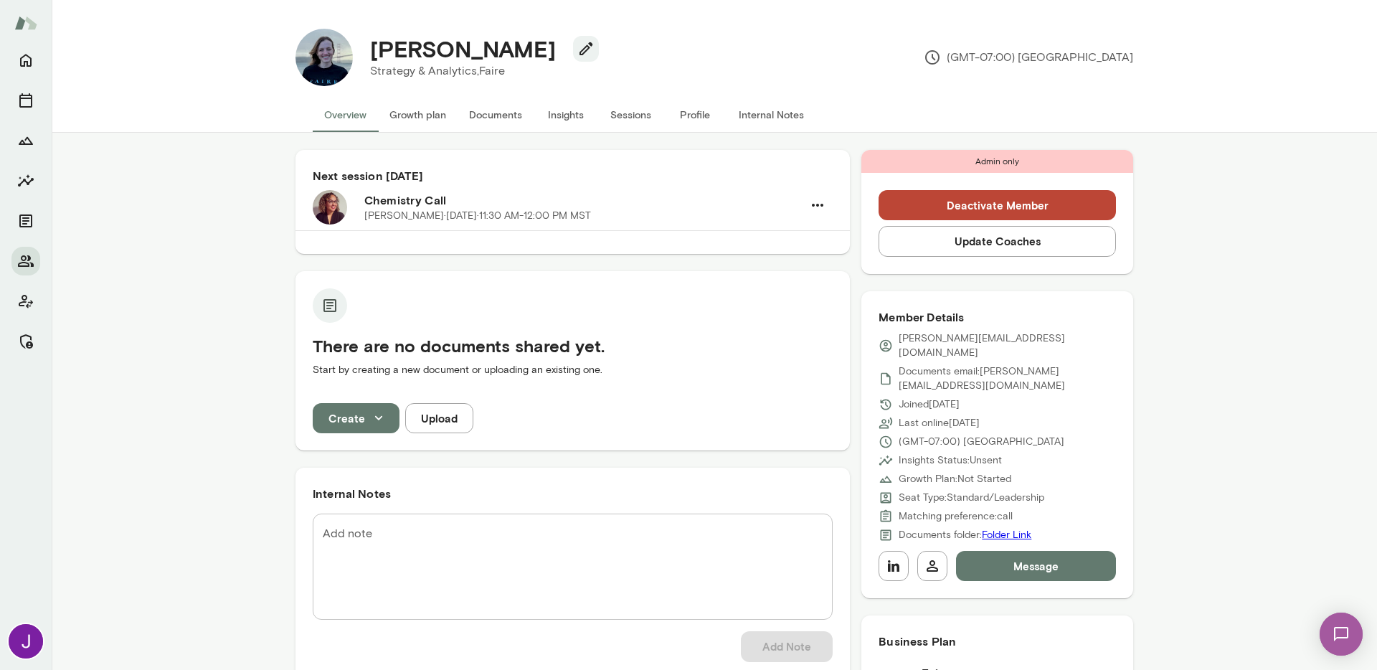
click at [1169, 453] on div "Next session [DATE] Chemistry Call [PERSON_NAME][DATE] · 11:30 AM-12:00 PM MST …" at bounding box center [714, 611] width 1325 height 957
